Goal: Information Seeking & Learning: Learn about a topic

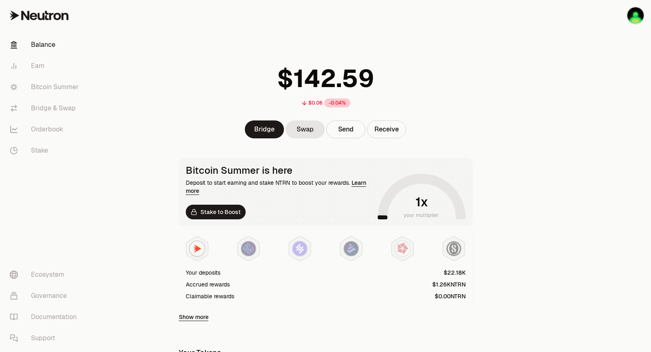
click at [573, 231] on div at bounding box center [605, 276] width 91 height 553
click at [52, 88] on link "Bitcoin Summer" at bounding box center [45, 87] width 85 height 21
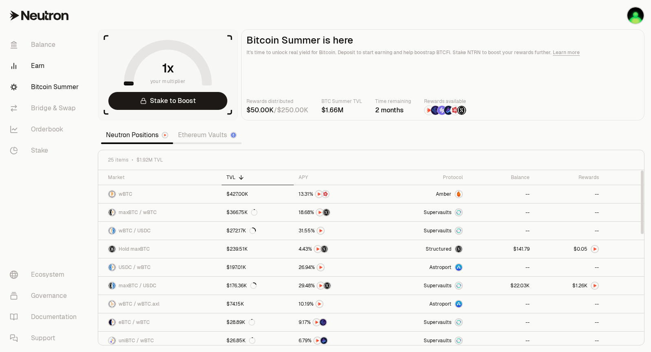
click at [53, 72] on link "Earn" at bounding box center [45, 65] width 85 height 21
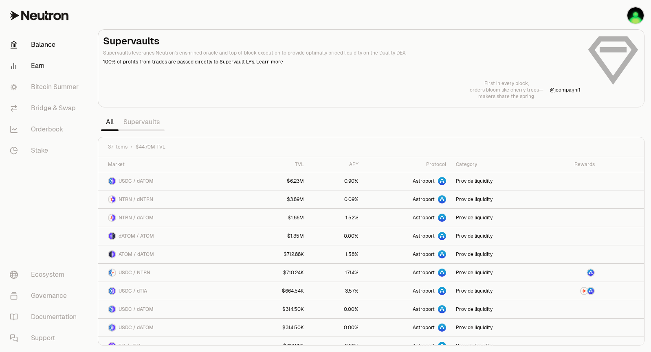
click at [47, 40] on link "Balance" at bounding box center [45, 44] width 85 height 21
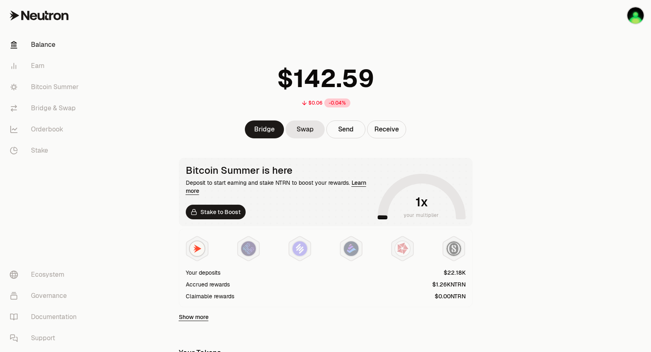
drag, startPoint x: 580, startPoint y: 144, endPoint x: 574, endPoint y: 149, distance: 7.8
click at [580, 145] on div at bounding box center [605, 276] width 91 height 553
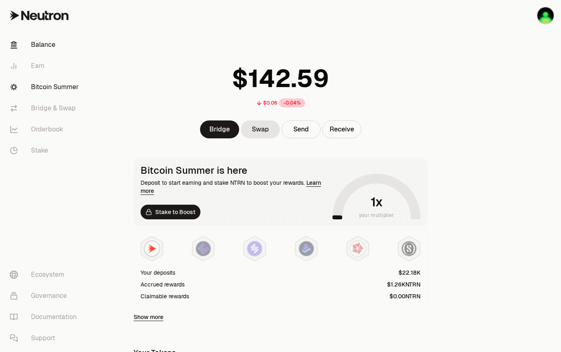
click at [73, 84] on link "Bitcoin Summer" at bounding box center [45, 87] width 85 height 21
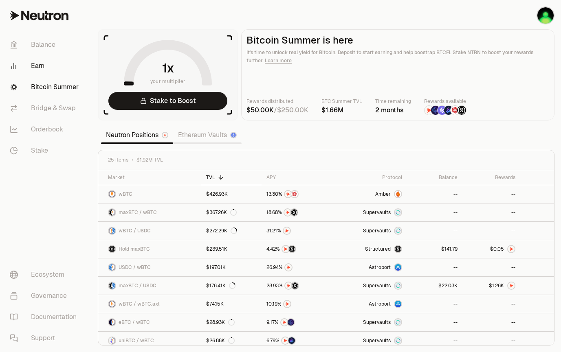
click at [45, 73] on link "Earn" at bounding box center [45, 65] width 85 height 21
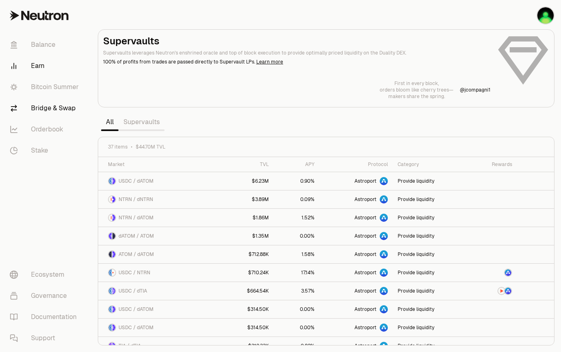
click at [51, 42] on link "Balance" at bounding box center [45, 44] width 85 height 21
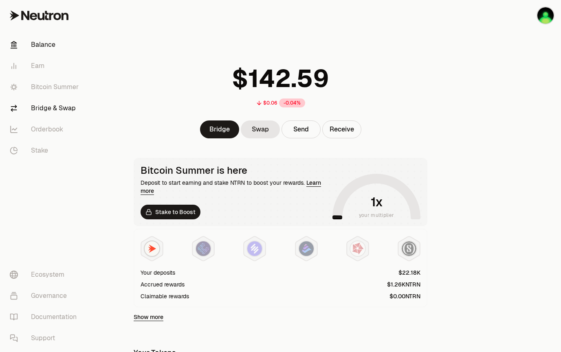
click at [60, 113] on link "Bridge & Swap" at bounding box center [45, 108] width 85 height 21
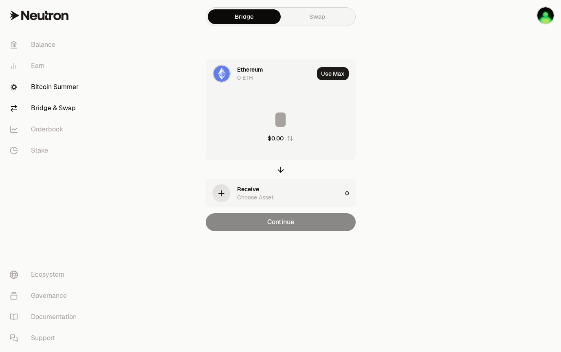
click at [61, 89] on link "Bitcoin Summer" at bounding box center [45, 87] width 85 height 21
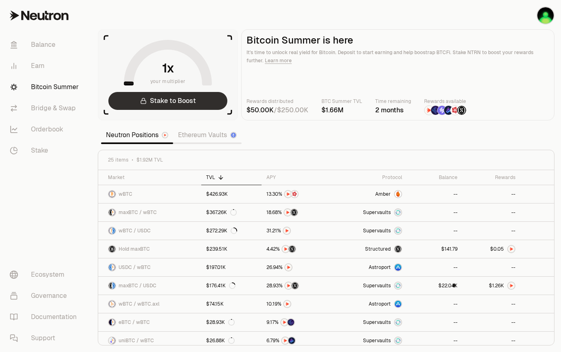
click at [178, 99] on link "Stake to Boost" at bounding box center [167, 101] width 119 height 18
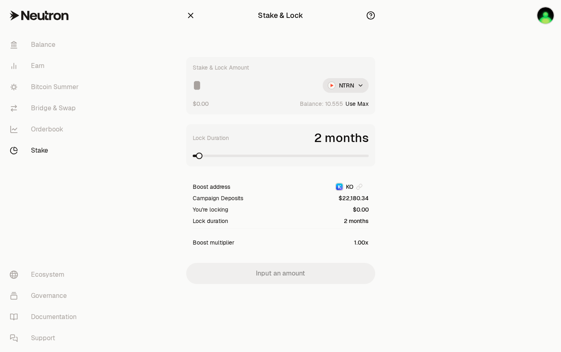
click at [192, 17] on icon "button" at bounding box center [190, 15] width 9 height 9
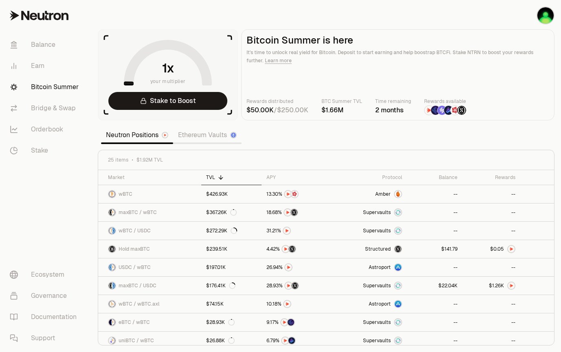
click at [173, 72] on span "x" at bounding box center [170, 68] width 7 height 12
click at [179, 101] on link "Stake to Boost" at bounding box center [167, 101] width 119 height 18
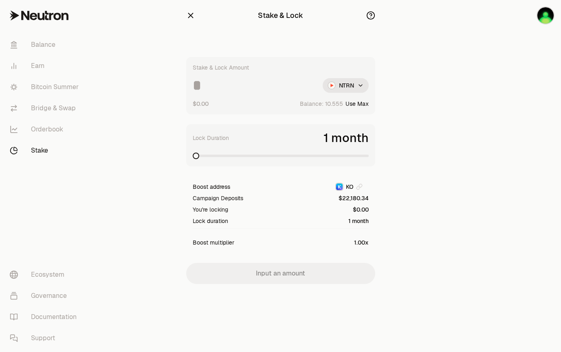
click at [373, 17] on icon "button" at bounding box center [370, 15] width 9 height 9
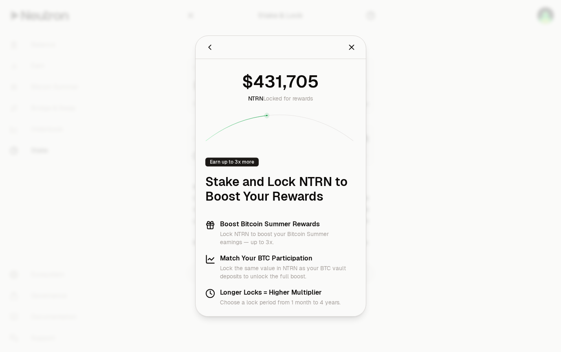
click at [355, 47] on icon "Close" at bounding box center [351, 47] width 9 height 9
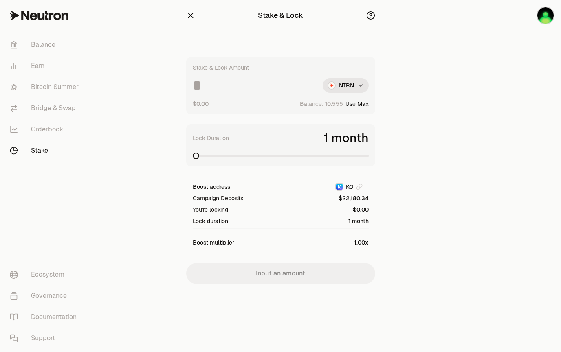
click at [183, 19] on div "Stake & Lock Stake & Lock Amount NTRN $0.00 Balance: Use Max Lock Duration 1 mo…" at bounding box center [280, 158] width 209 height 317
click at [190, 19] on icon "button" at bounding box center [190, 15] width 9 height 9
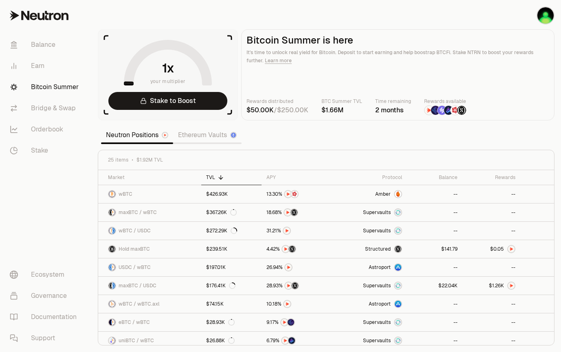
click at [200, 138] on link "Ethereum Vaults" at bounding box center [207, 135] width 68 height 16
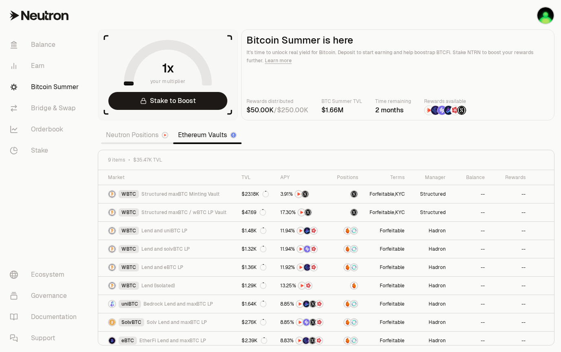
click at [134, 138] on link "Neutron Positions" at bounding box center [137, 135] width 72 height 16
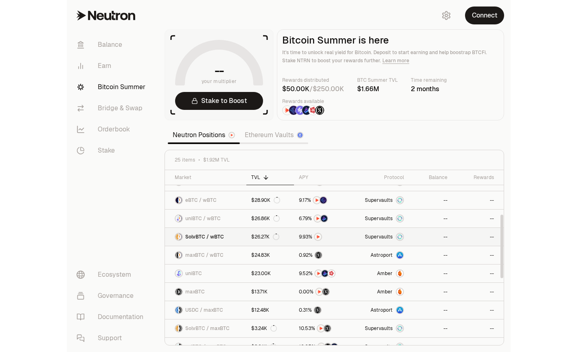
scroll to position [285, 0]
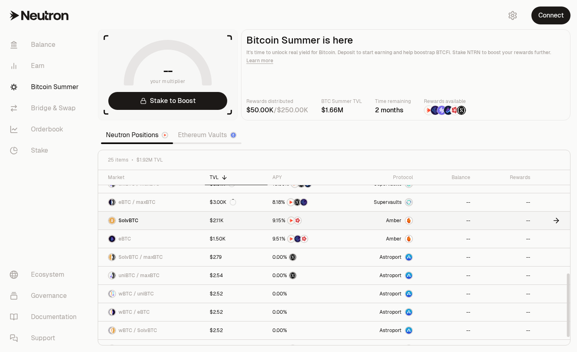
click at [394, 221] on span "Amber" at bounding box center [393, 220] width 15 height 7
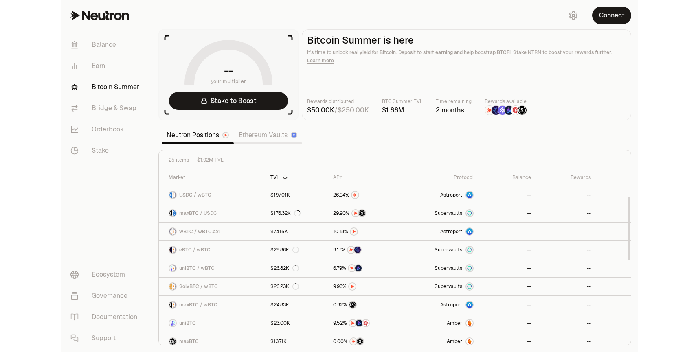
scroll to position [41, 0]
